Goal: Task Accomplishment & Management: Manage account settings

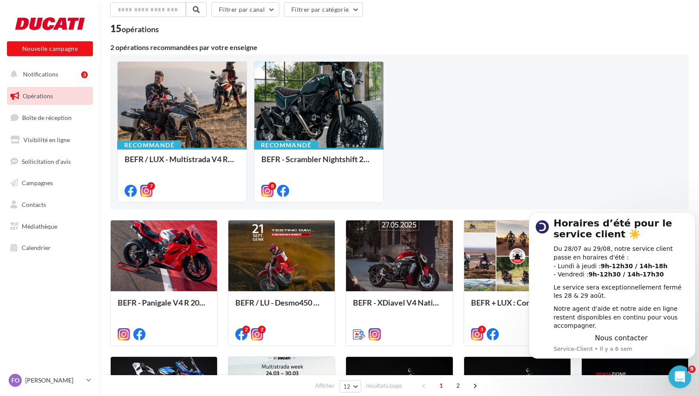
click at [676, 371] on icon "Ouvrir le Messenger Intercom" at bounding box center [679, 375] width 14 height 14
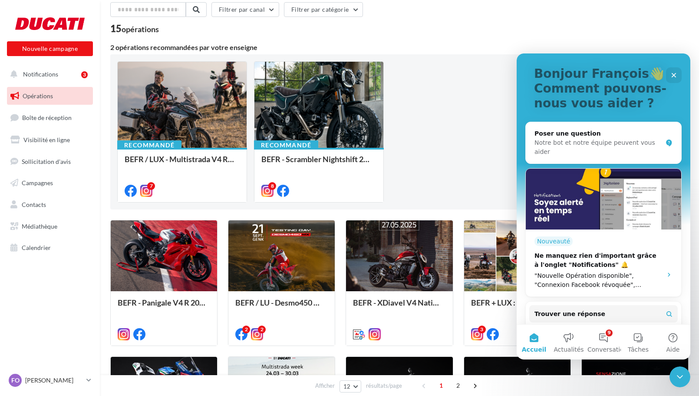
scroll to position [51, 0]
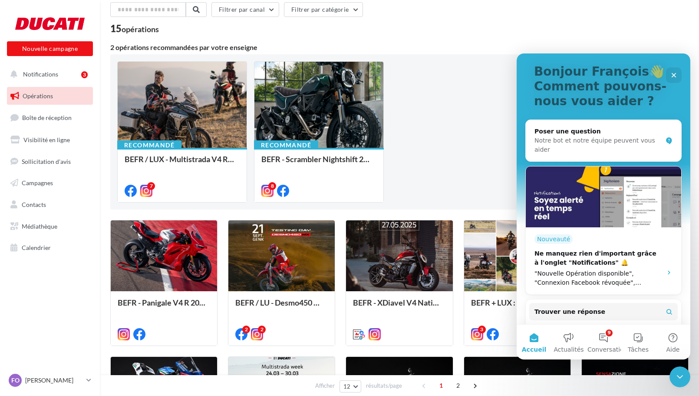
click at [669, 84] on div "Bonjour François👋 Comment pouvons-nous vous aider ?" at bounding box center [603, 88] width 156 height 171
click at [670, 79] on div "Fermer" at bounding box center [674, 75] width 16 height 16
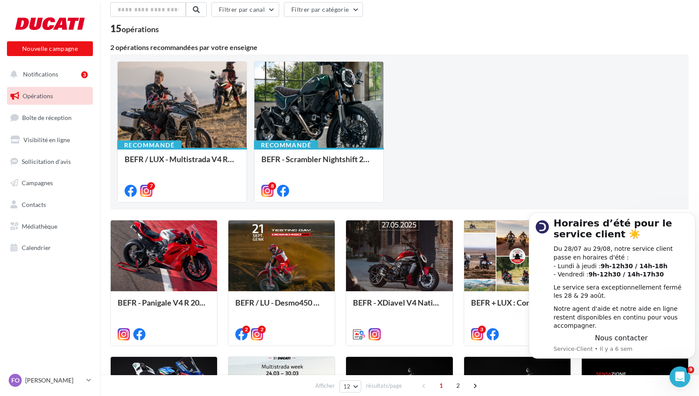
scroll to position [0, 0]
click at [691, 219] on button "Dismiss notification" at bounding box center [693, 214] width 9 height 9
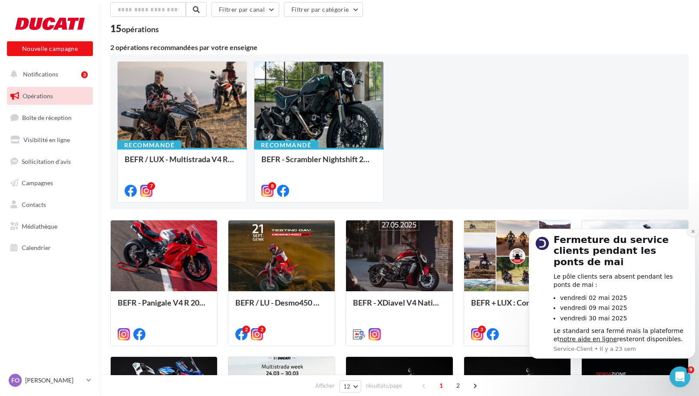
click at [692, 234] on icon "Dismiss notification" at bounding box center [693, 231] width 5 height 5
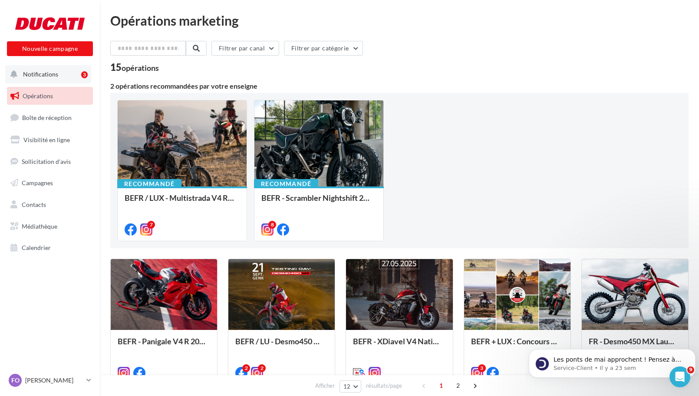
click at [66, 75] on button "Notifications 3" at bounding box center [48, 74] width 86 height 18
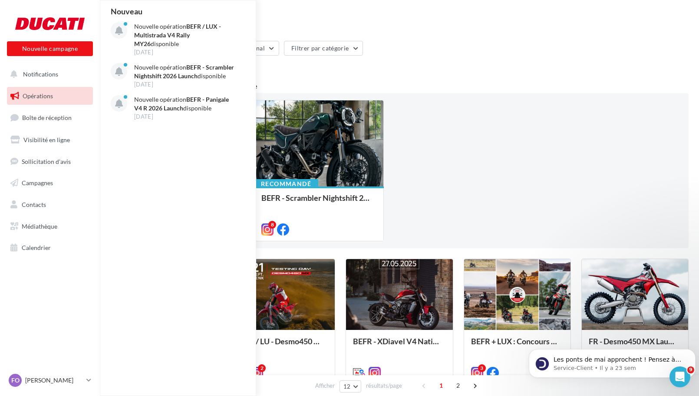
click at [67, 104] on link "Opérations" at bounding box center [49, 96] width 89 height 18
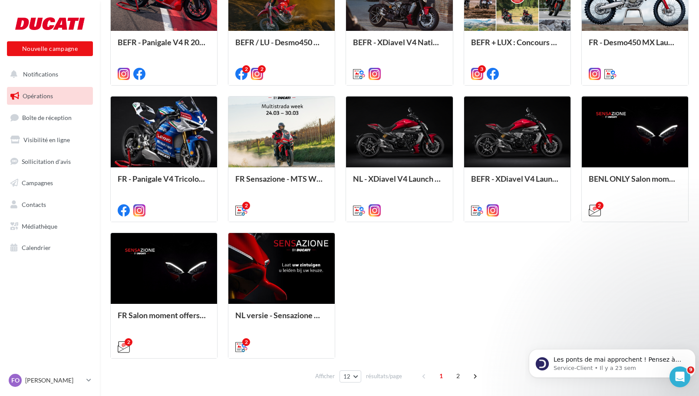
scroll to position [298, 0]
click at [64, 117] on span "Boîte de réception" at bounding box center [46, 117] width 49 height 7
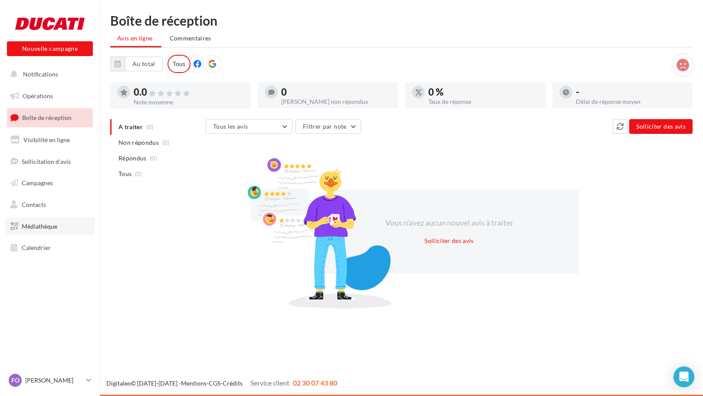
click at [51, 230] on link "Médiathèque" at bounding box center [49, 226] width 89 height 18
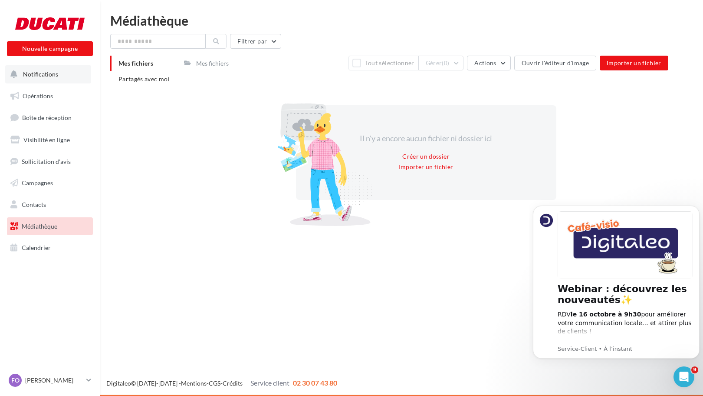
click at [69, 73] on button "Notifications" at bounding box center [48, 74] width 86 height 18
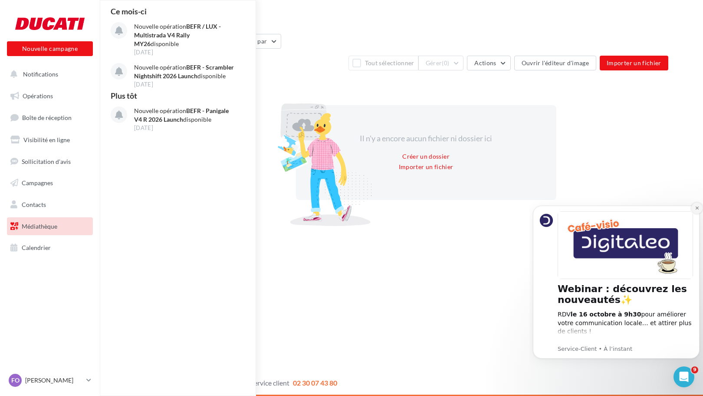
click at [696, 210] on icon "Dismiss notification" at bounding box center [697, 207] width 5 height 5
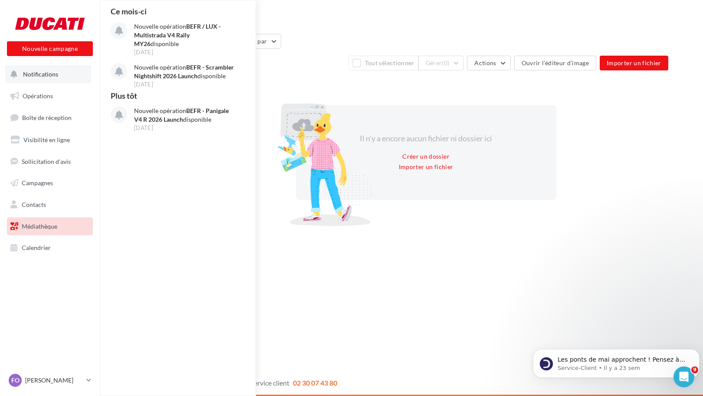
click at [59, 68] on button "Notifications Ce mois-ci Nouvelle opération BEFR / LUX - Multistrada V4 Rally M…" at bounding box center [48, 74] width 86 height 18
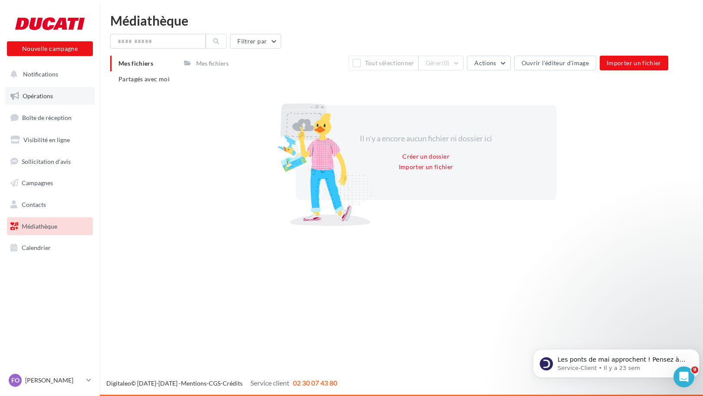
click at [57, 102] on link "Opérations" at bounding box center [49, 96] width 89 height 18
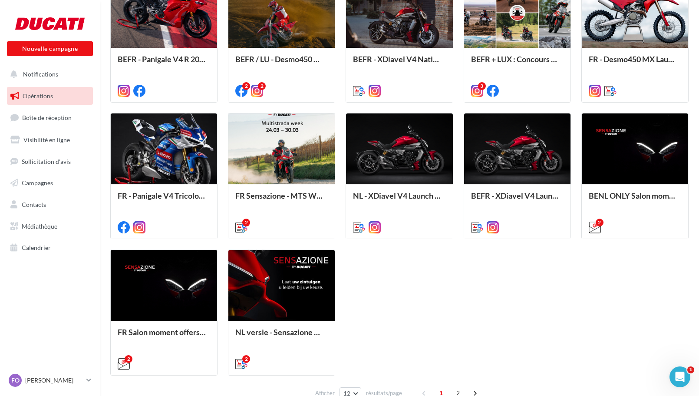
scroll to position [333, 0]
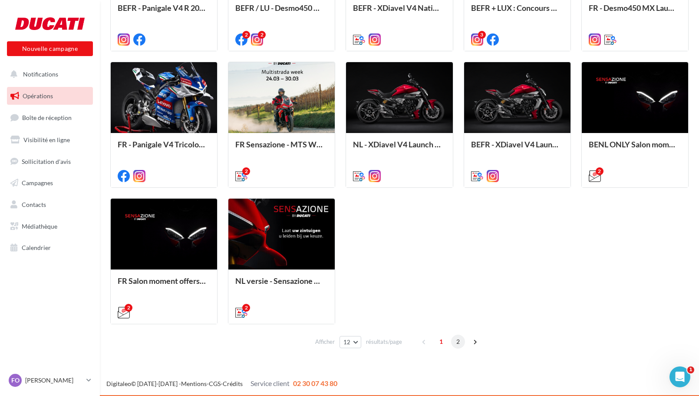
click at [460, 343] on span "2" at bounding box center [458, 341] width 14 height 14
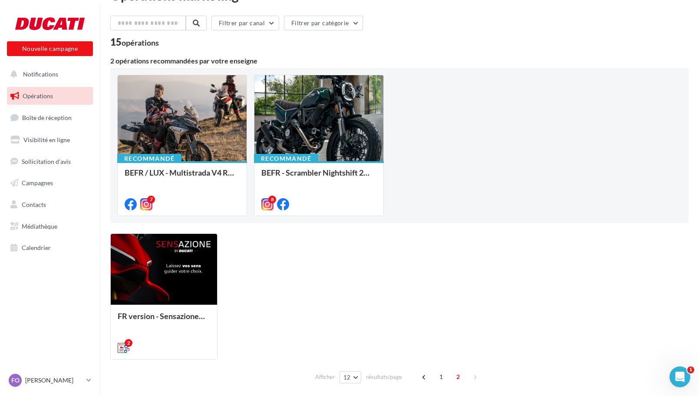
scroll to position [0, 0]
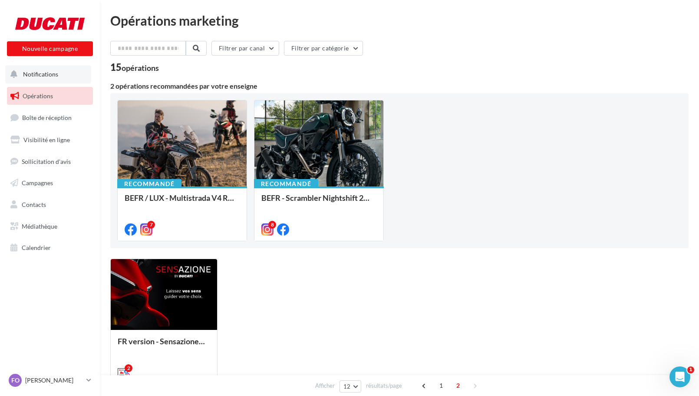
click at [51, 73] on span "Notifications" at bounding box center [40, 73] width 35 height 7
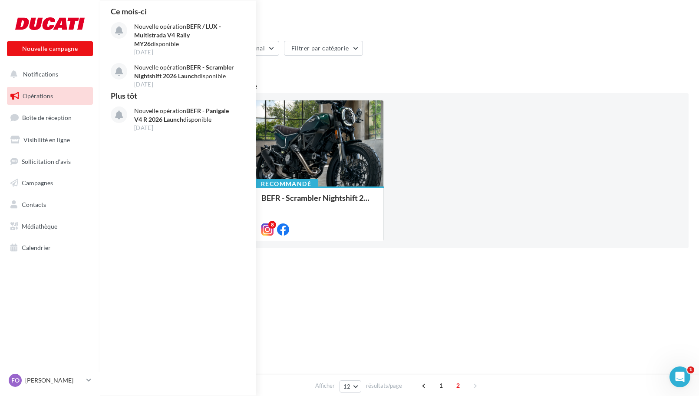
click at [370, 53] on div "Filtrer par canal Filtrer par catégorie" at bounding box center [399, 50] width 578 height 18
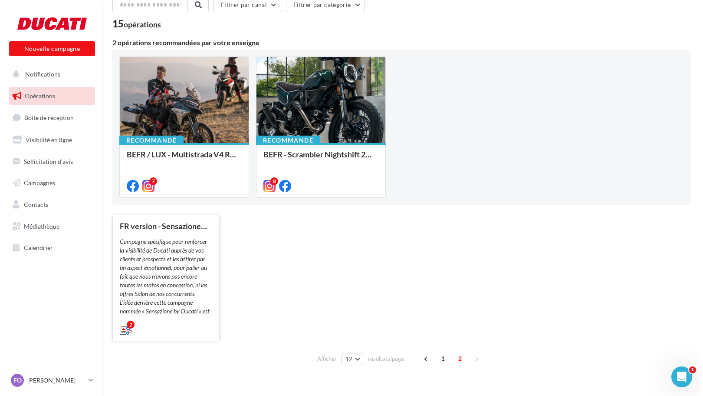
scroll to position [44, 0]
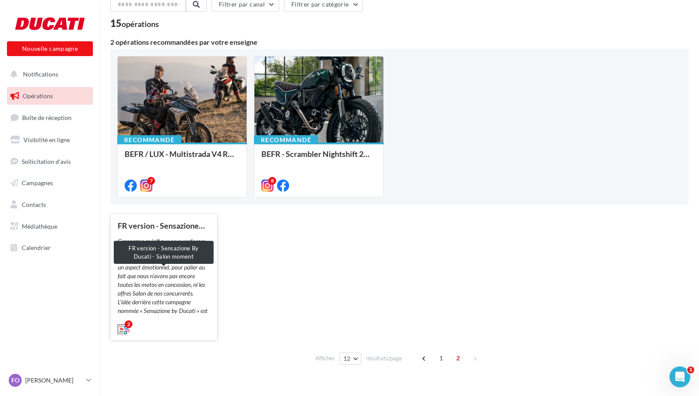
click at [175, 269] on em "Campagne spécifique pour renforcer la visibilité de Ducati auprès de vos client…" at bounding box center [161, 266] width 87 height 59
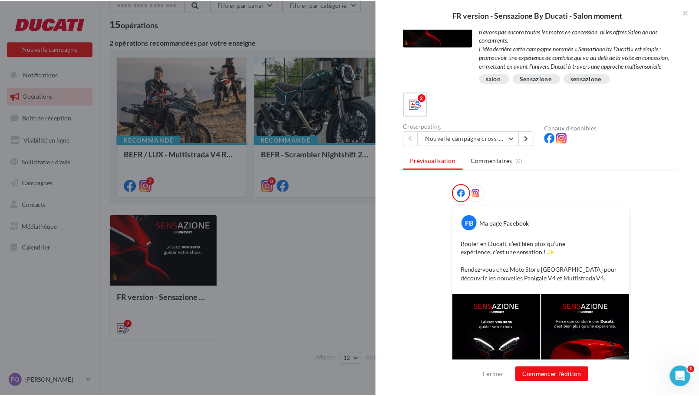
scroll to position [0, 0]
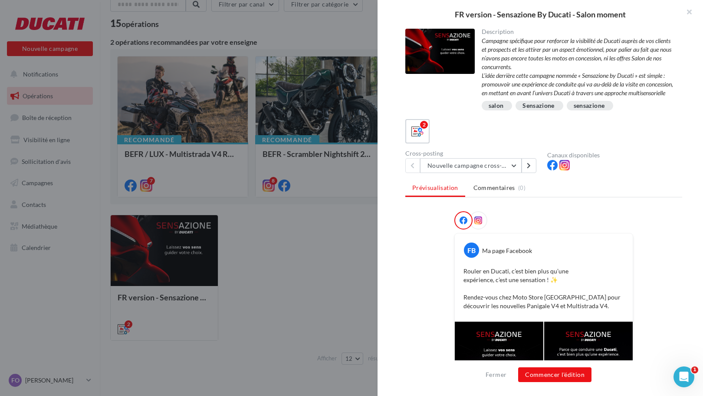
click at [296, 181] on div at bounding box center [351, 198] width 703 height 396
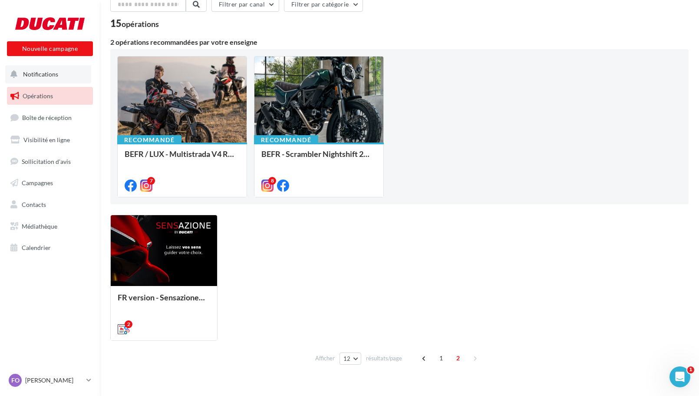
click at [61, 76] on button "Notifications" at bounding box center [48, 74] width 86 height 18
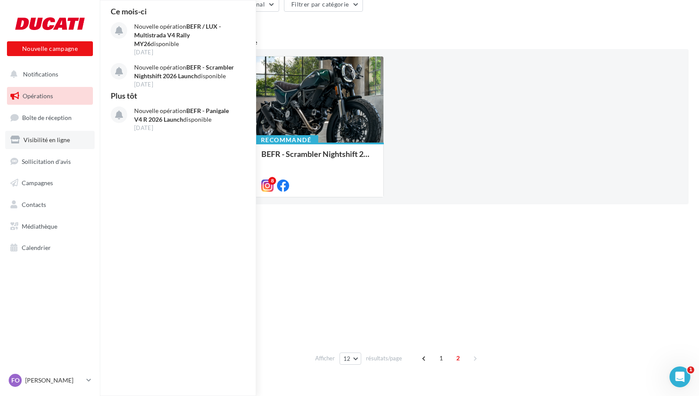
click at [58, 136] on span "Visibilité en ligne" at bounding box center [46, 139] width 46 height 7
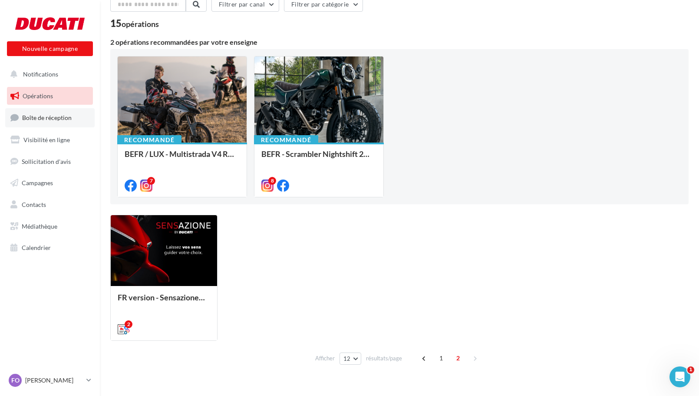
click at [68, 122] on link "Boîte de réception" at bounding box center [49, 117] width 89 height 19
